Goal: Information Seeking & Learning: Learn about a topic

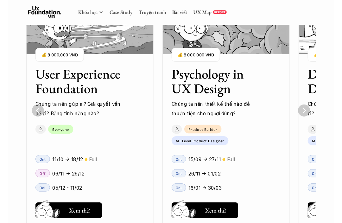
scroll to position [0, 285]
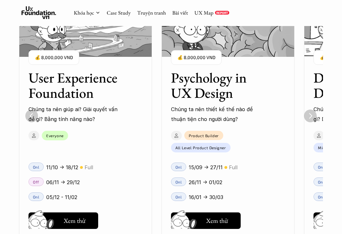
click at [203, 15] on link "UX Map" at bounding box center [204, 12] width 19 height 7
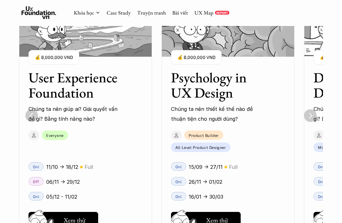
click at [115, 14] on link "Case Study" at bounding box center [119, 12] width 24 height 7
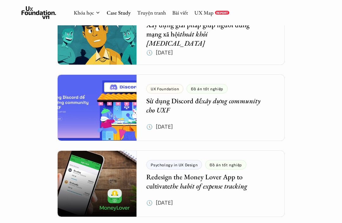
scroll to position [754, 0]
click at [243, 101] on div at bounding box center [171, 108] width 228 height 67
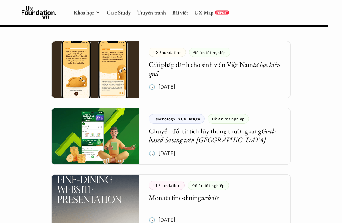
scroll to position [808, 0]
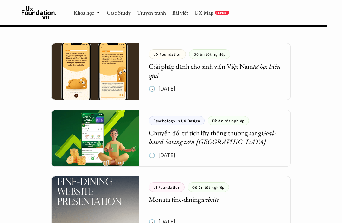
click at [159, 62] on div at bounding box center [171, 71] width 240 height 57
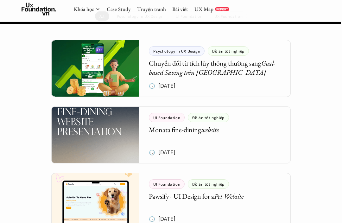
scroll to position [889, 0]
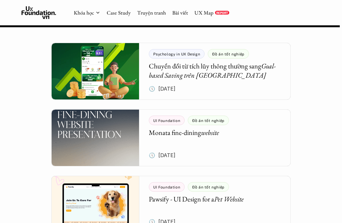
click at [247, 176] on div at bounding box center [171, 204] width 240 height 57
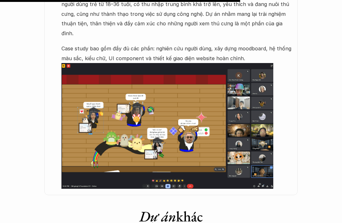
scroll to position [589, 0]
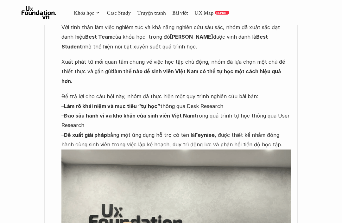
scroll to position [889, 0]
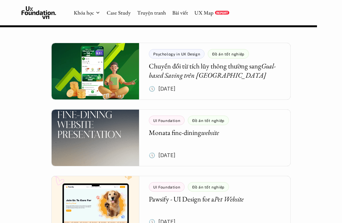
scroll to position [829, 0]
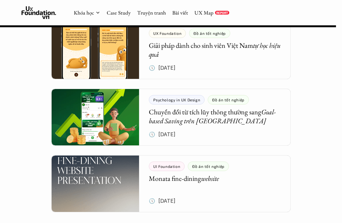
click at [35, 10] on icon at bounding box center [39, 12] width 35 height 13
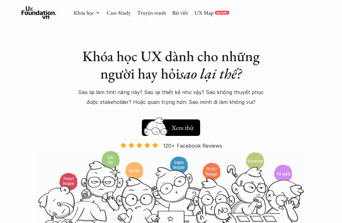
click at [89, 15] on link "Khóa học" at bounding box center [84, 12] width 20 height 7
click at [95, 13] on div "Khóa học" at bounding box center [87, 12] width 27 height 7
click at [94, 13] on link "Khóa học" at bounding box center [84, 12] width 20 height 7
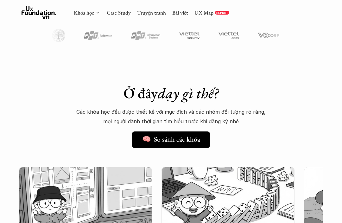
scroll to position [306, 0]
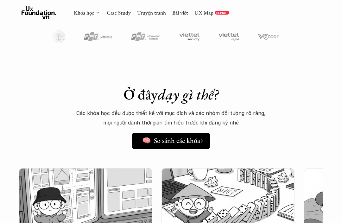
click at [149, 143] on h5 "🧠 So sánh các khóa" at bounding box center [171, 141] width 58 height 8
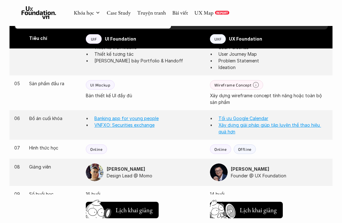
scroll to position [491, 0]
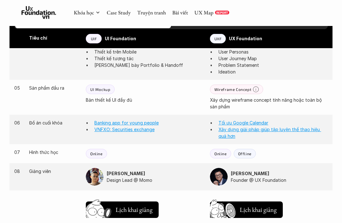
click at [313, 127] on link "Xây dựng giải pháp giúp tập luyện thể thao hiệu quả hơn" at bounding box center [270, 133] width 103 height 12
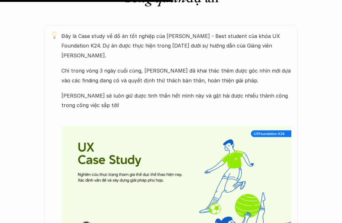
scroll to position [349, 0]
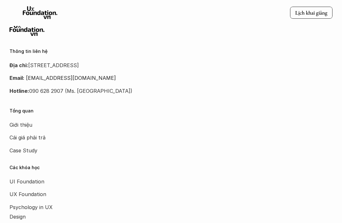
scroll to position [1073, 0]
